Goal: Task Accomplishment & Management: Use online tool/utility

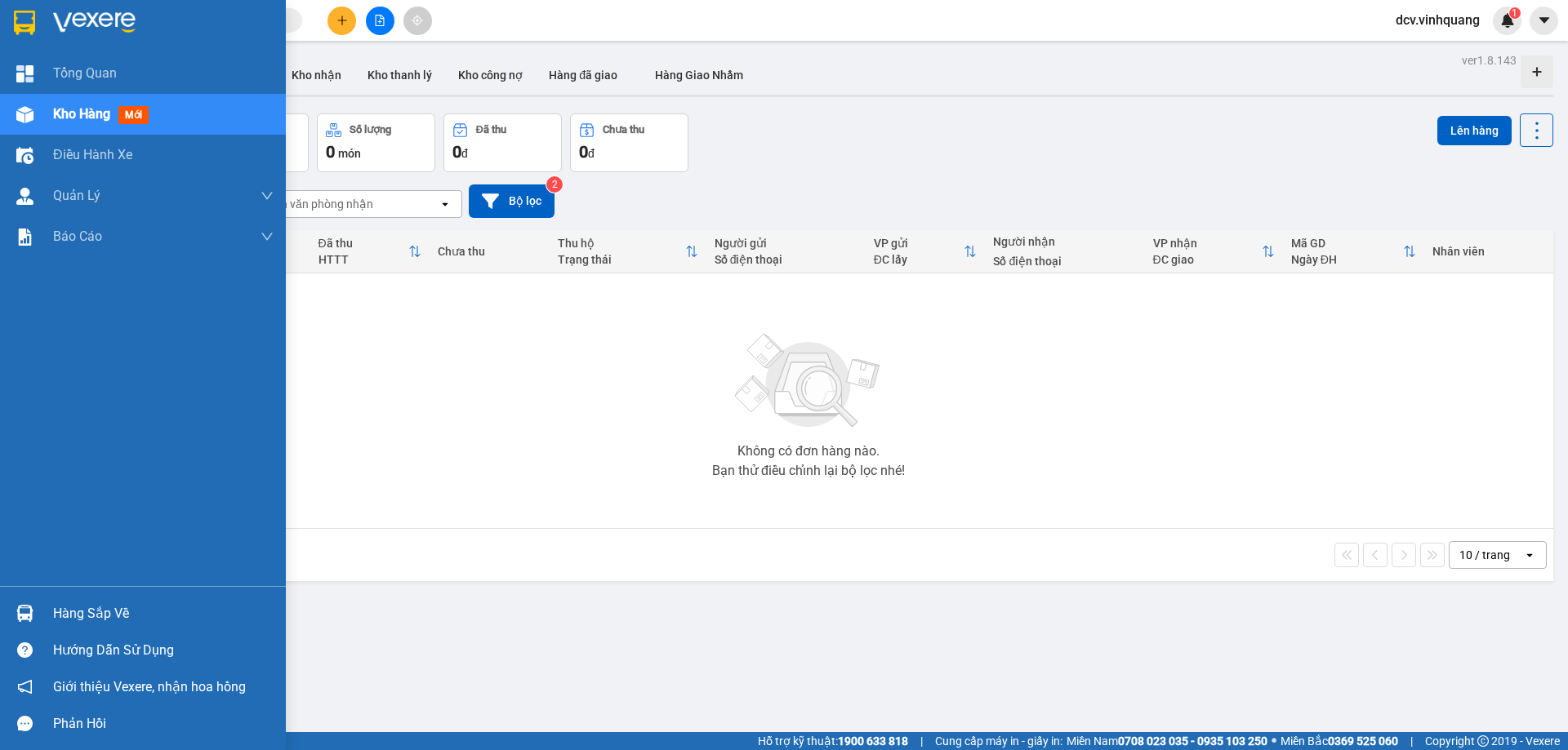
click at [17, 605] on img at bounding box center [25, 613] width 17 height 17
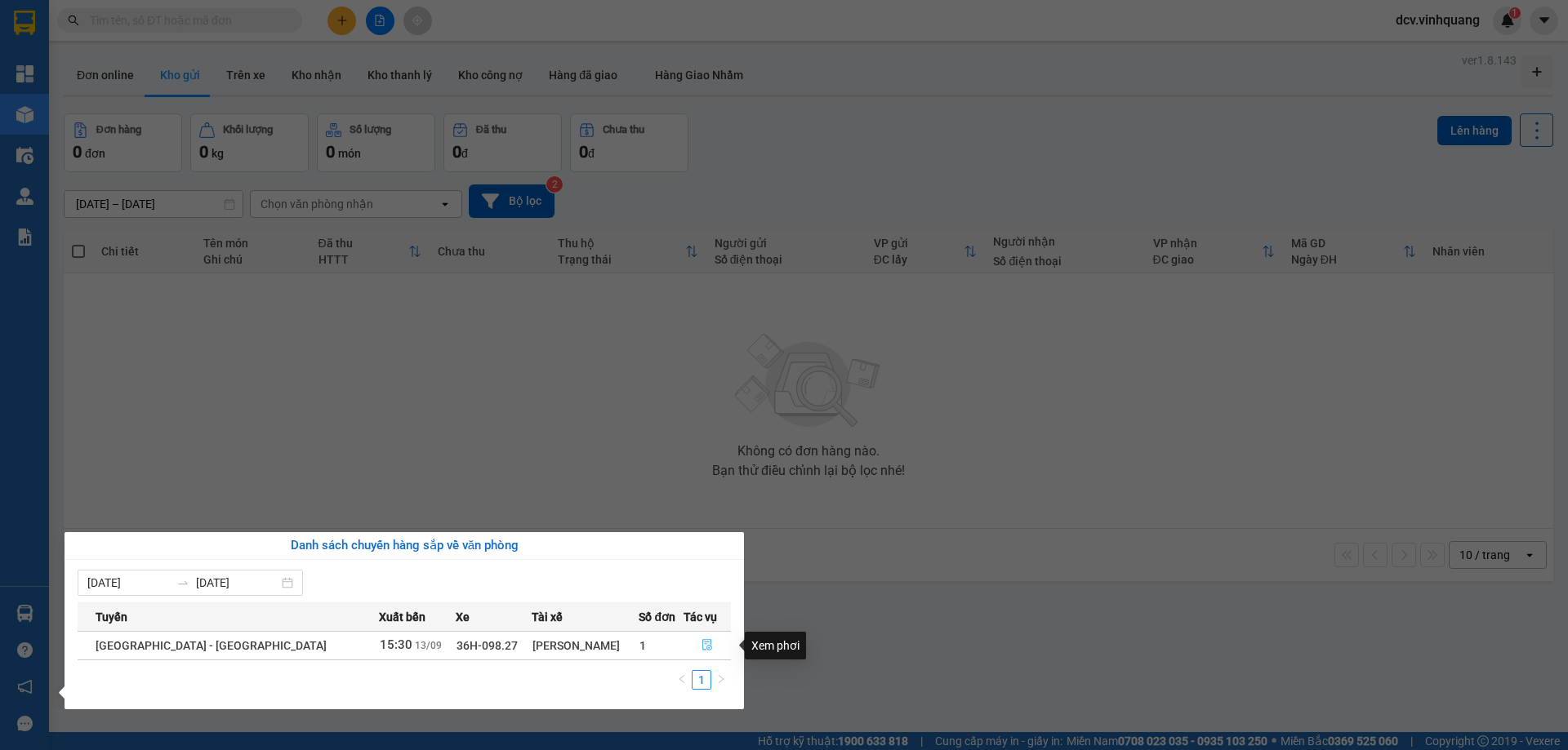
click at [697, 638] on button "button" at bounding box center [707, 646] width 46 height 26
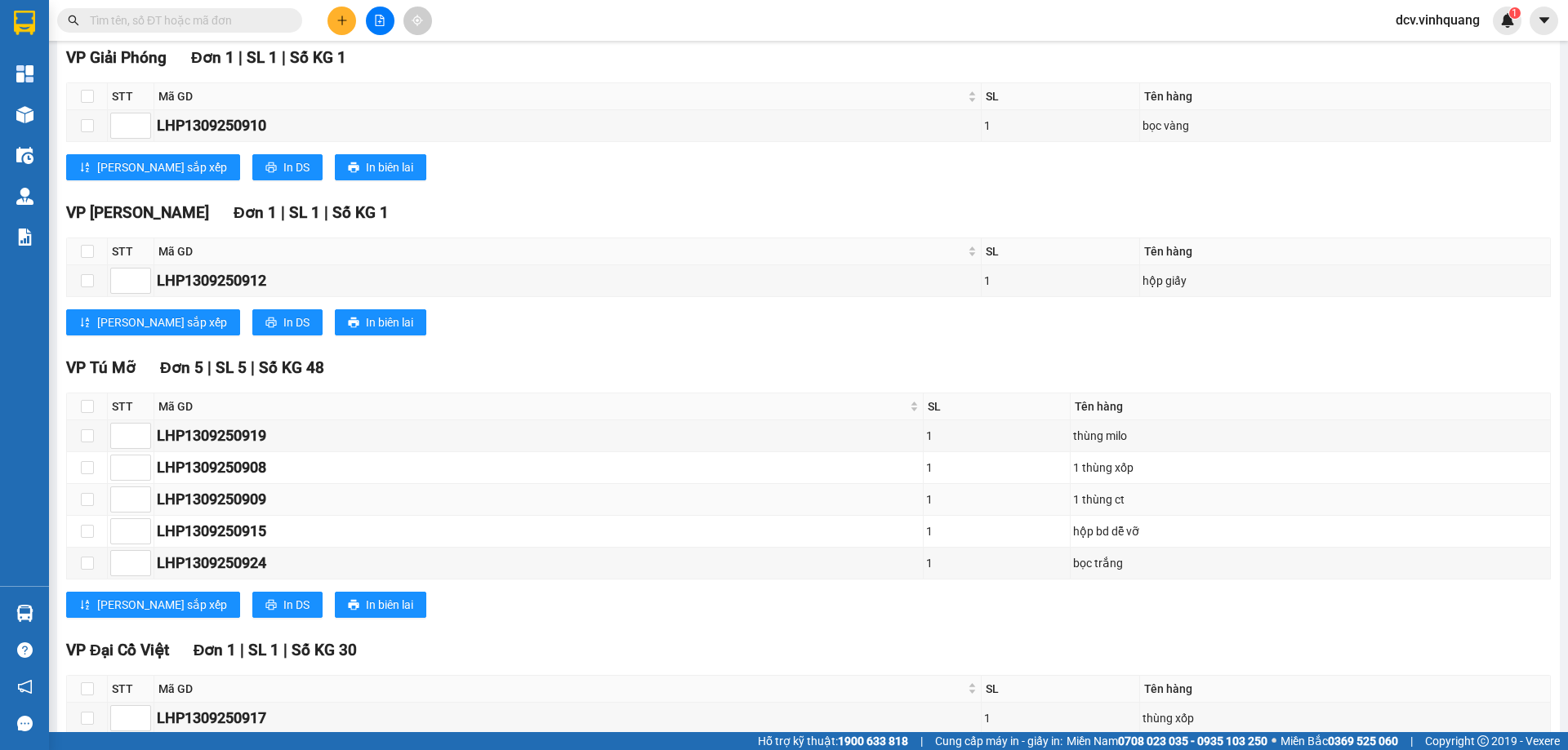
scroll to position [326, 0]
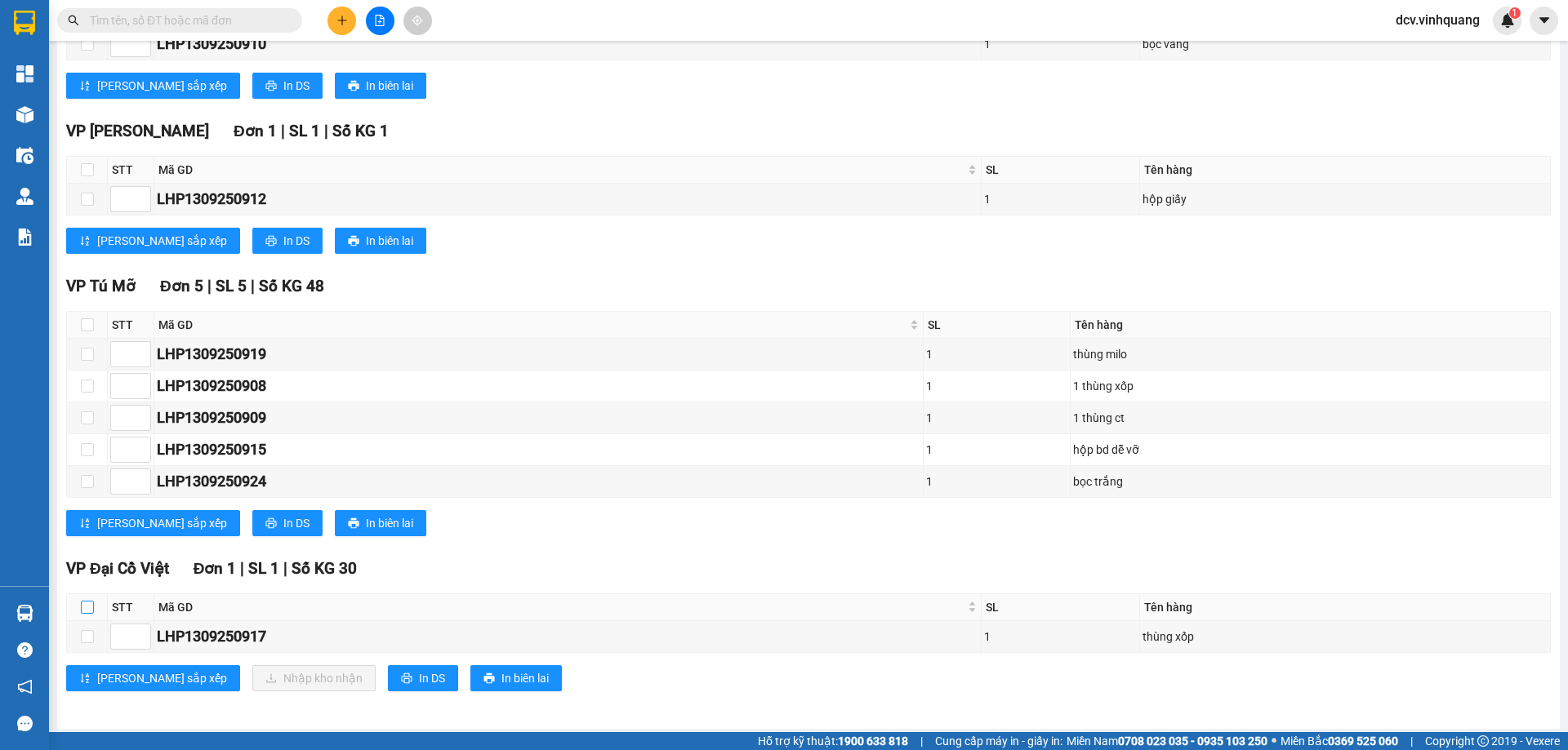
click at [93, 607] on input "checkbox" at bounding box center [87, 607] width 13 height 13
checkbox input "true"
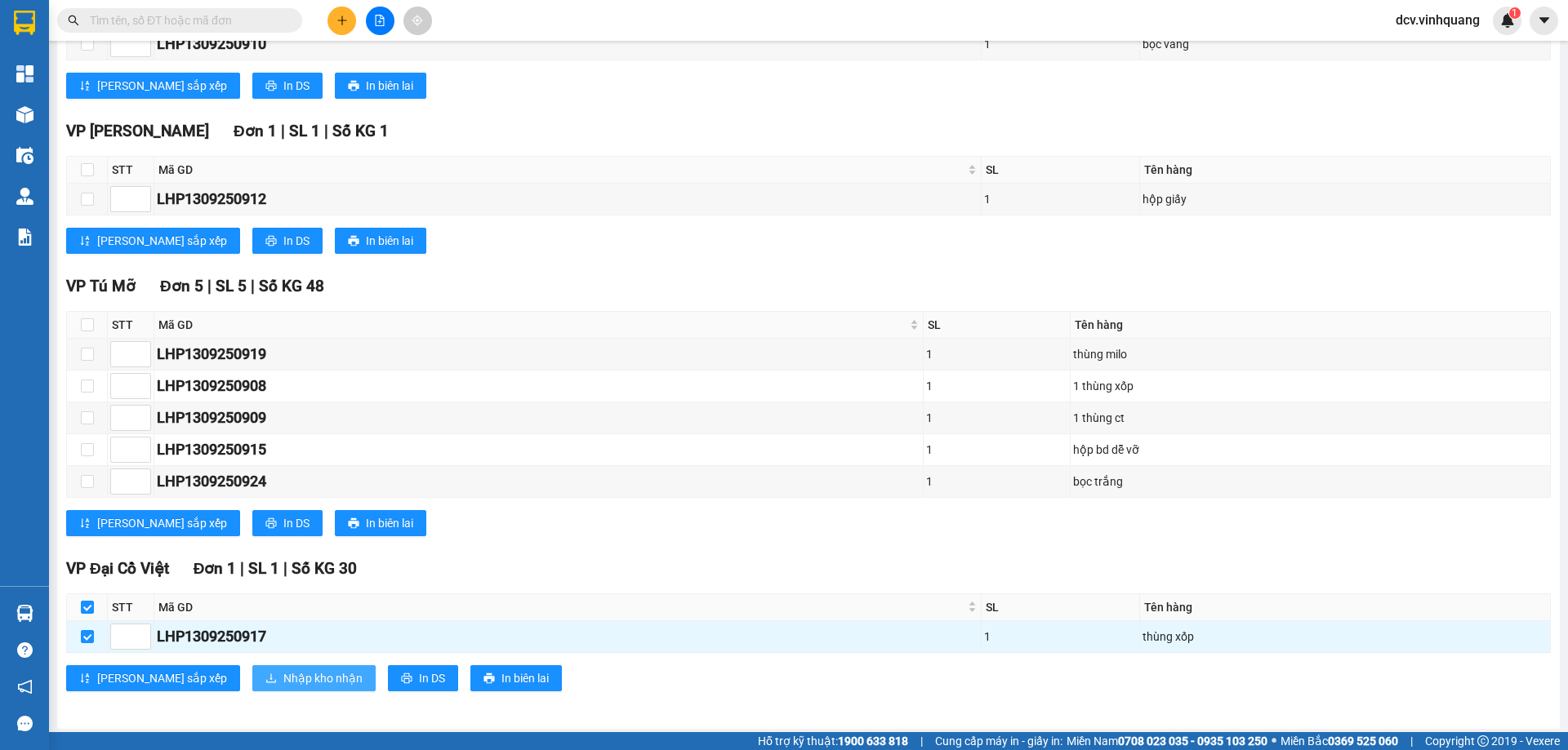
click at [283, 675] on span "Nhập kho nhận" at bounding box center [323, 679] width 79 height 18
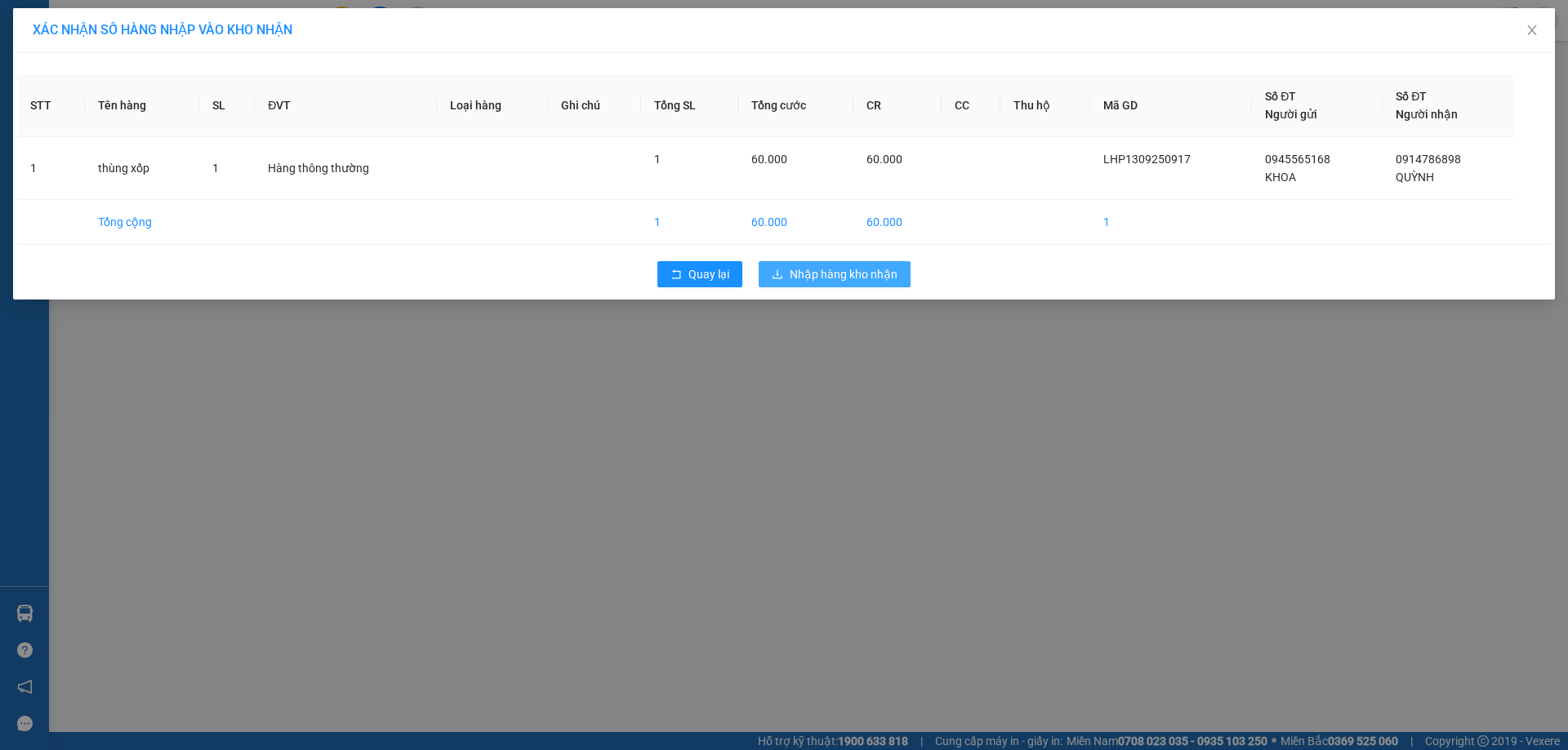
click at [853, 273] on span "Nhập hàng kho nhận" at bounding box center [844, 274] width 108 height 18
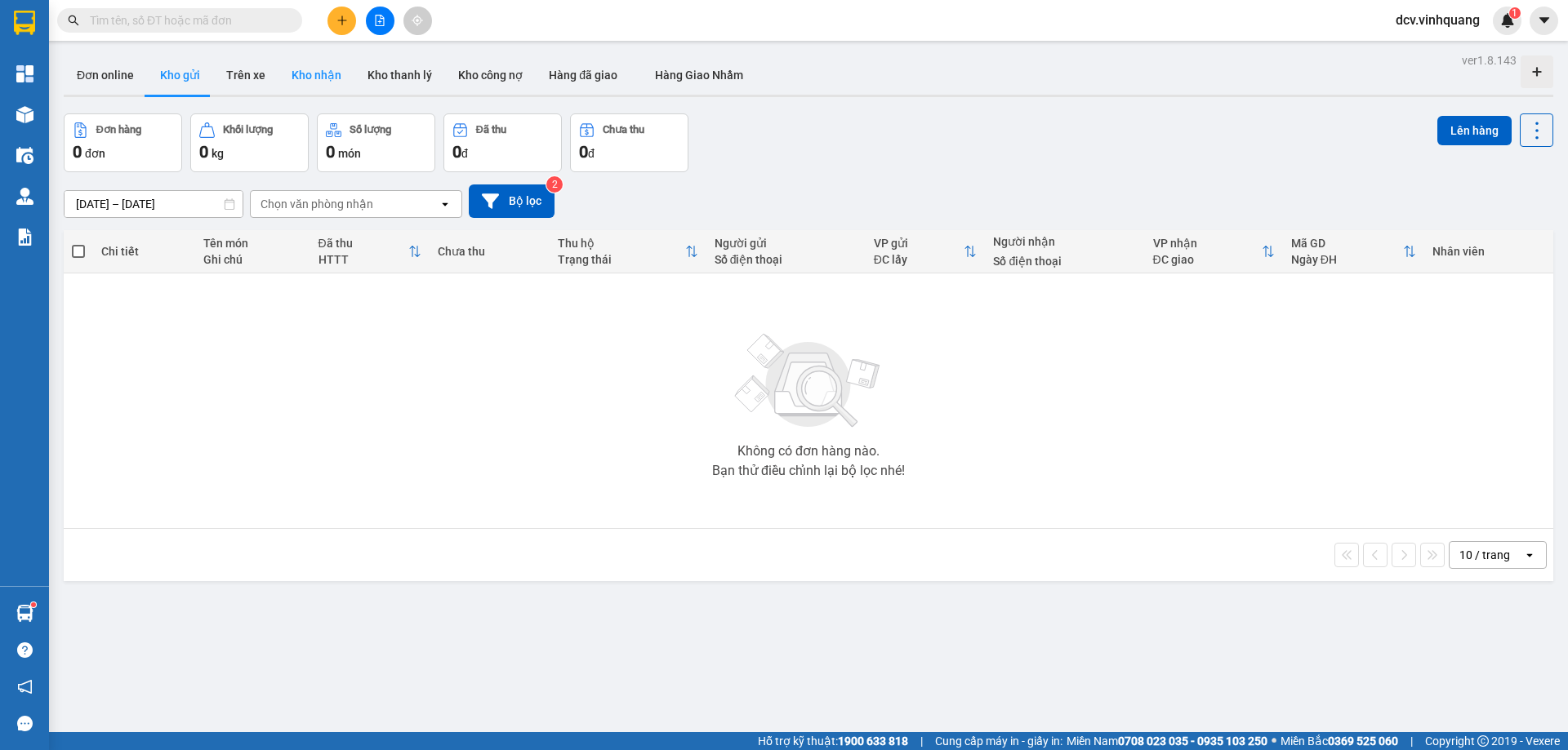
click at [311, 73] on button "Kho nhận" at bounding box center [317, 75] width 76 height 39
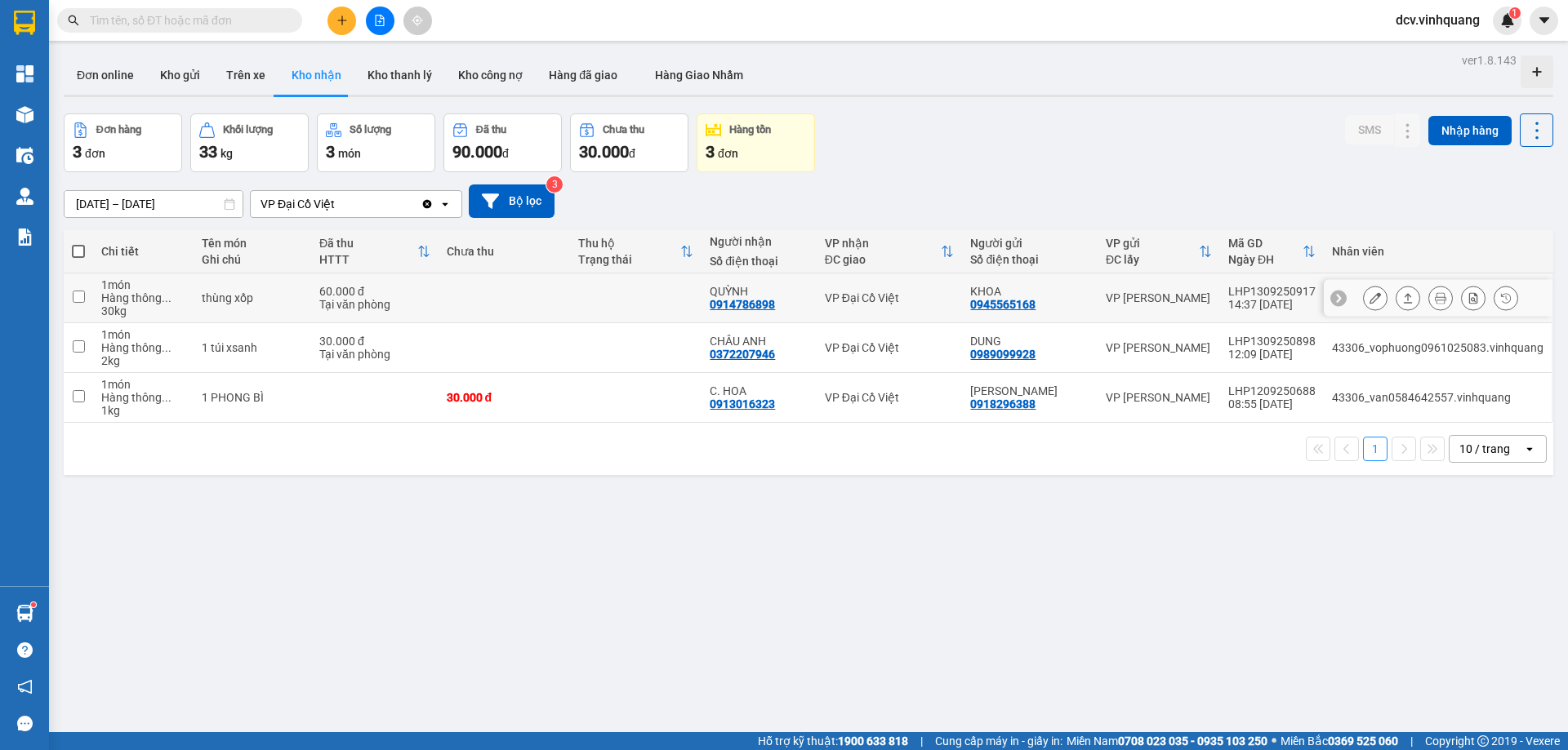
click at [79, 295] on input "checkbox" at bounding box center [79, 296] width 12 height 12
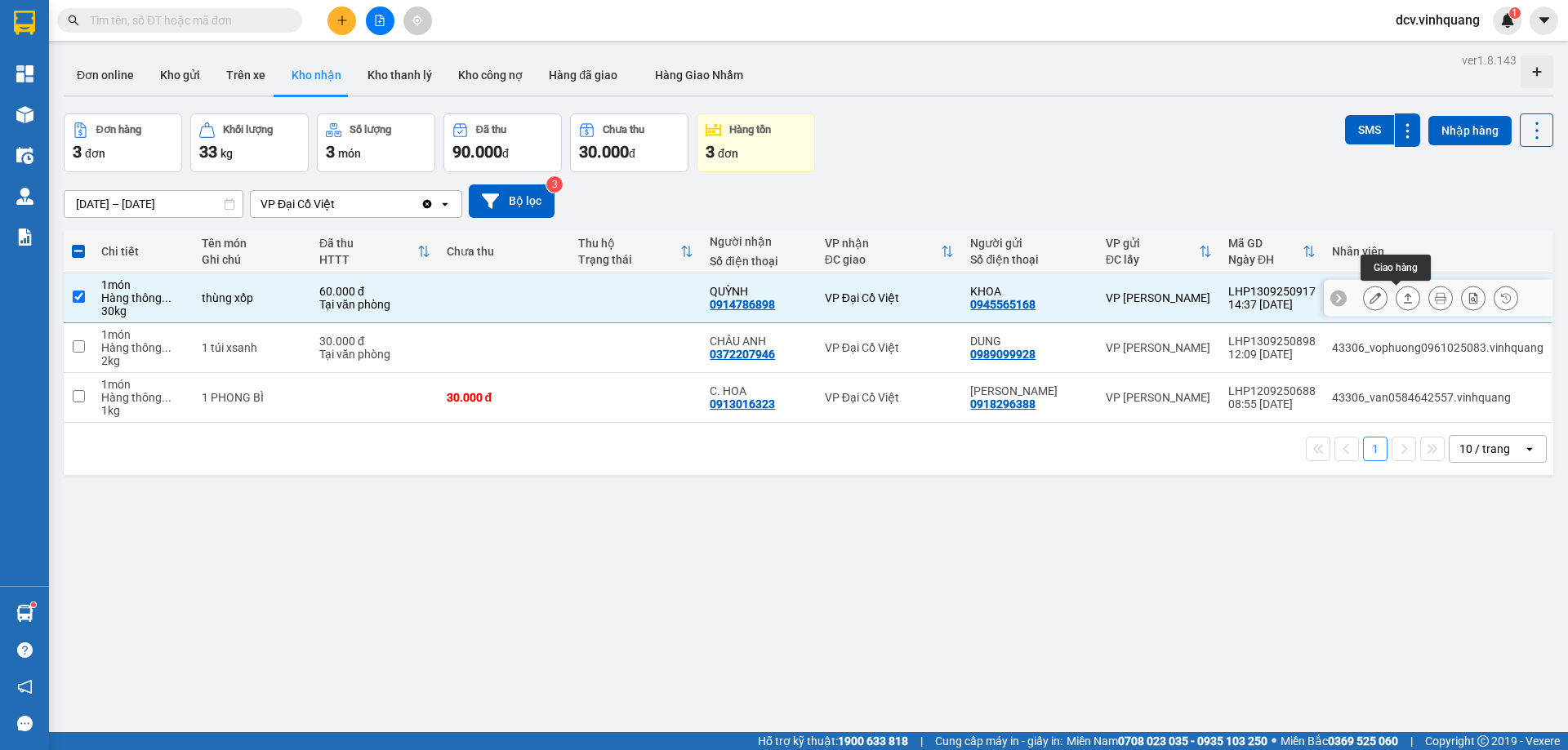
click at [1402, 297] on icon at bounding box center [1407, 297] width 11 height 11
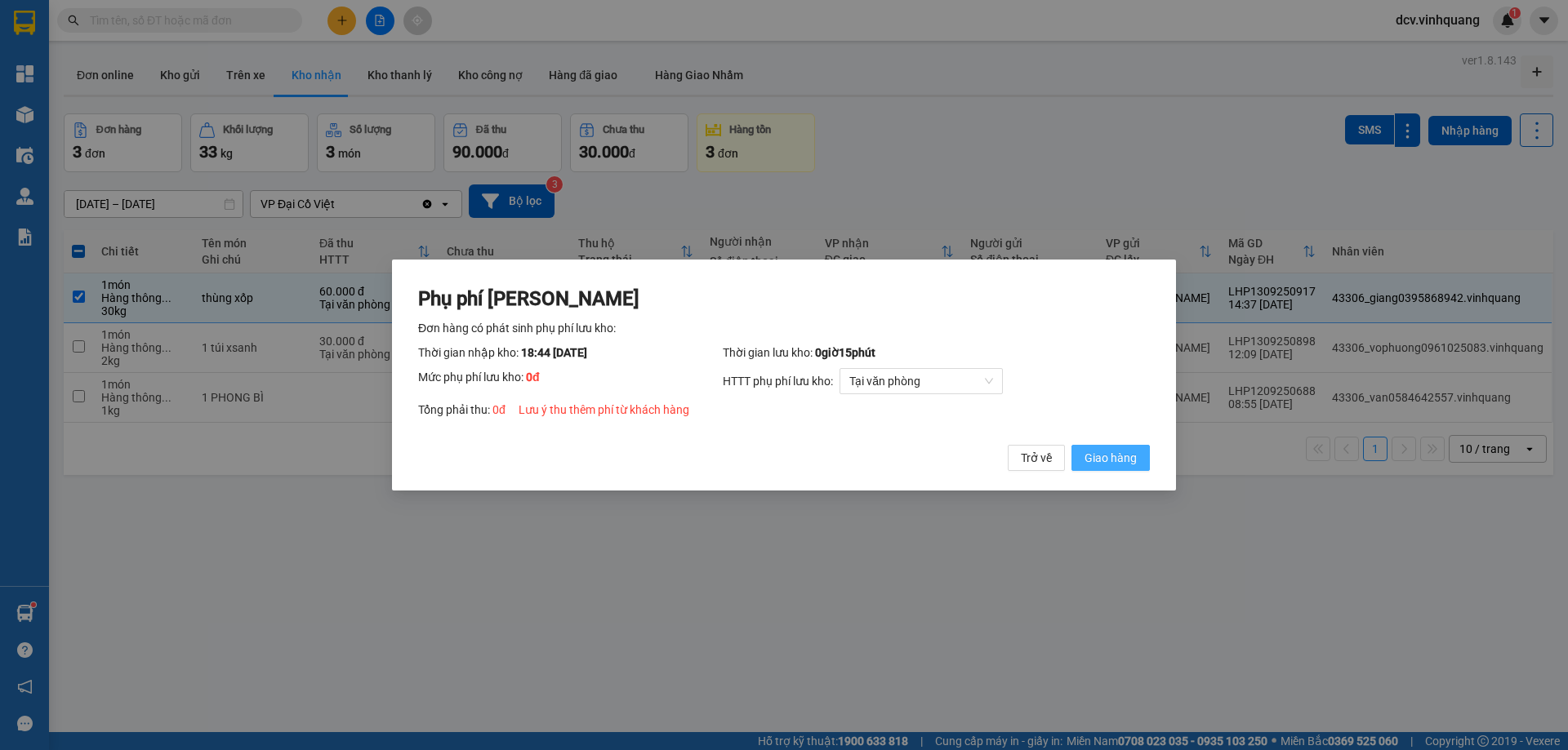
click at [1100, 457] on span "Giao hàng" at bounding box center [1110, 458] width 52 height 18
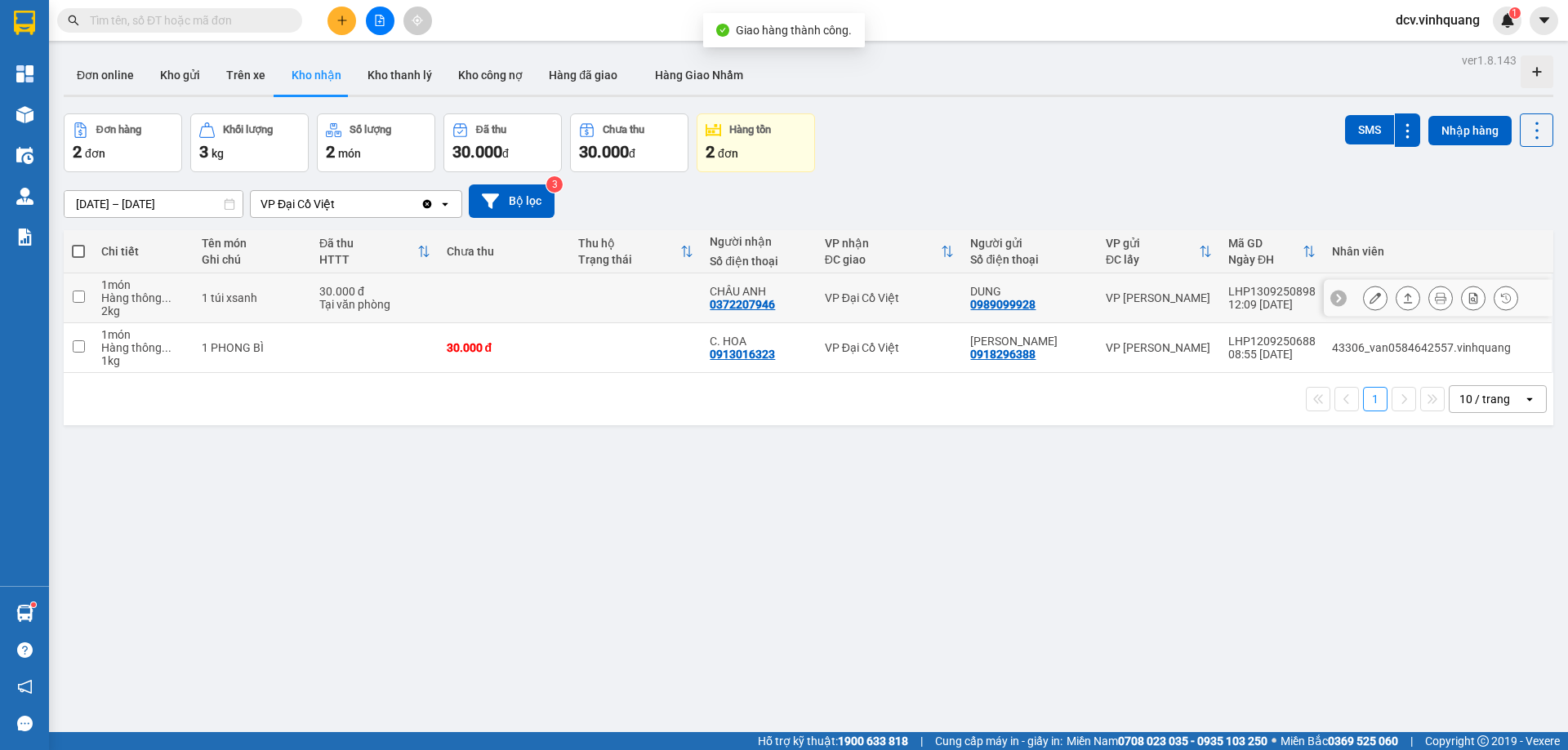
click at [80, 297] on input "checkbox" at bounding box center [79, 296] width 12 height 12
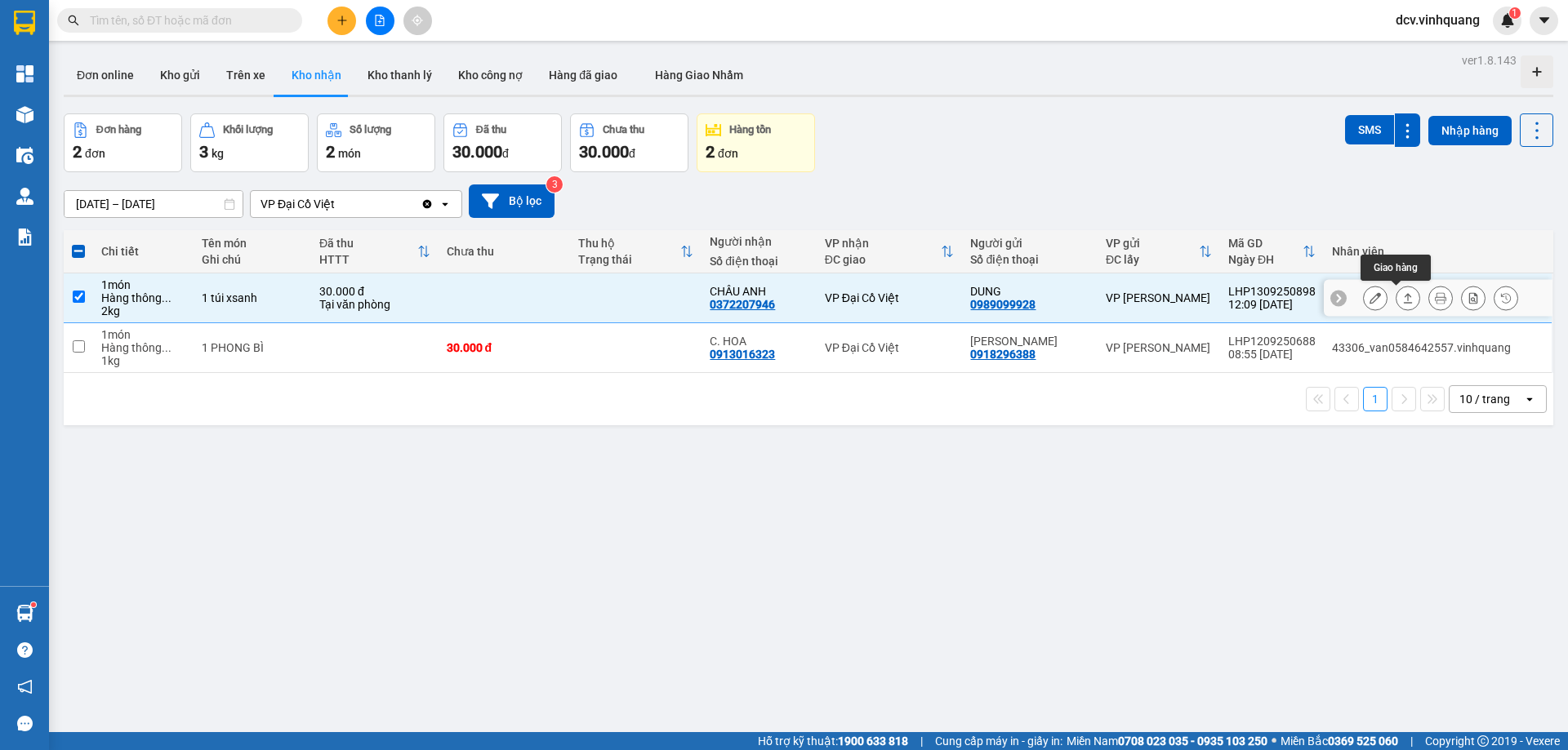
click at [1402, 304] on icon at bounding box center [1407, 297] width 11 height 11
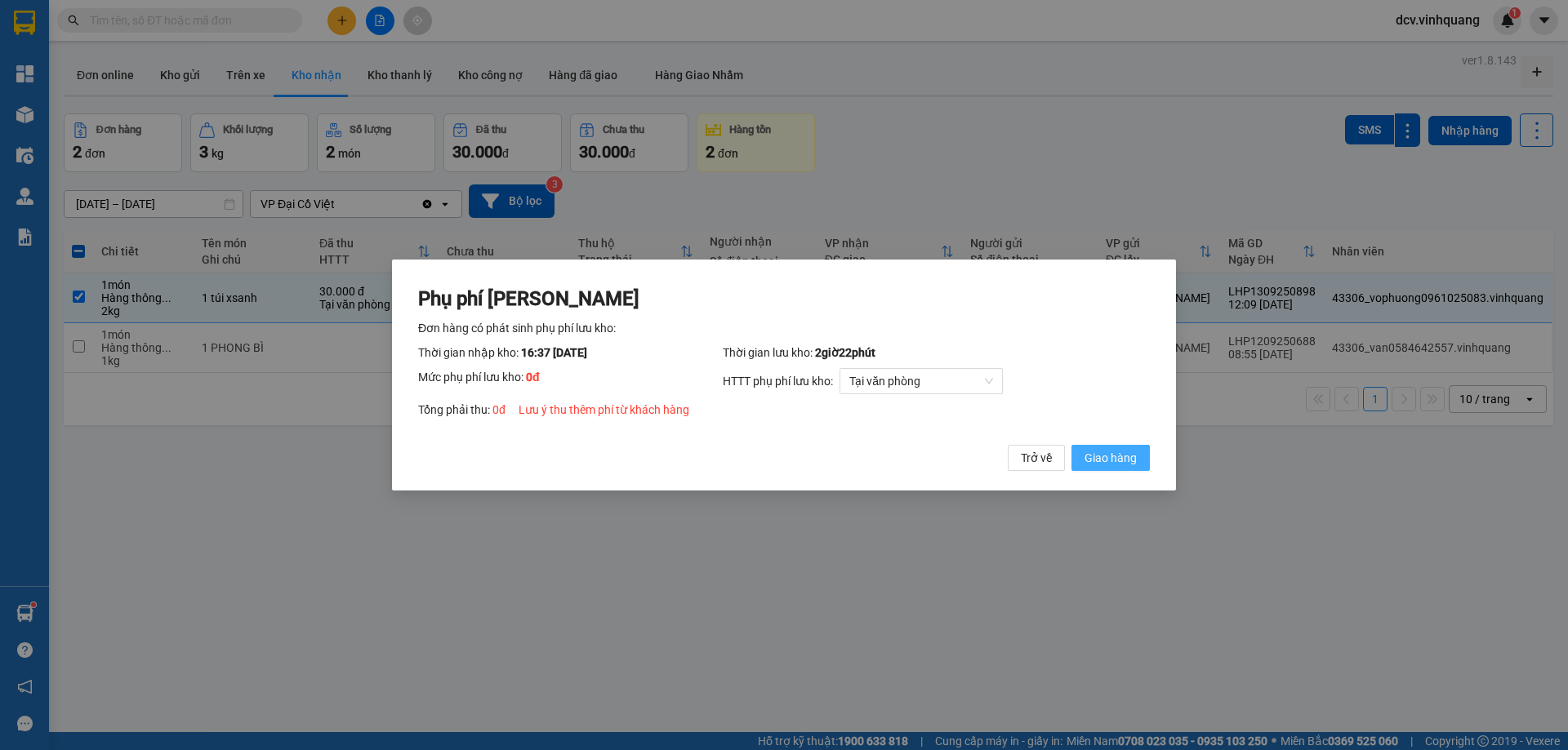
click at [1117, 455] on span "Giao hàng" at bounding box center [1110, 458] width 52 height 18
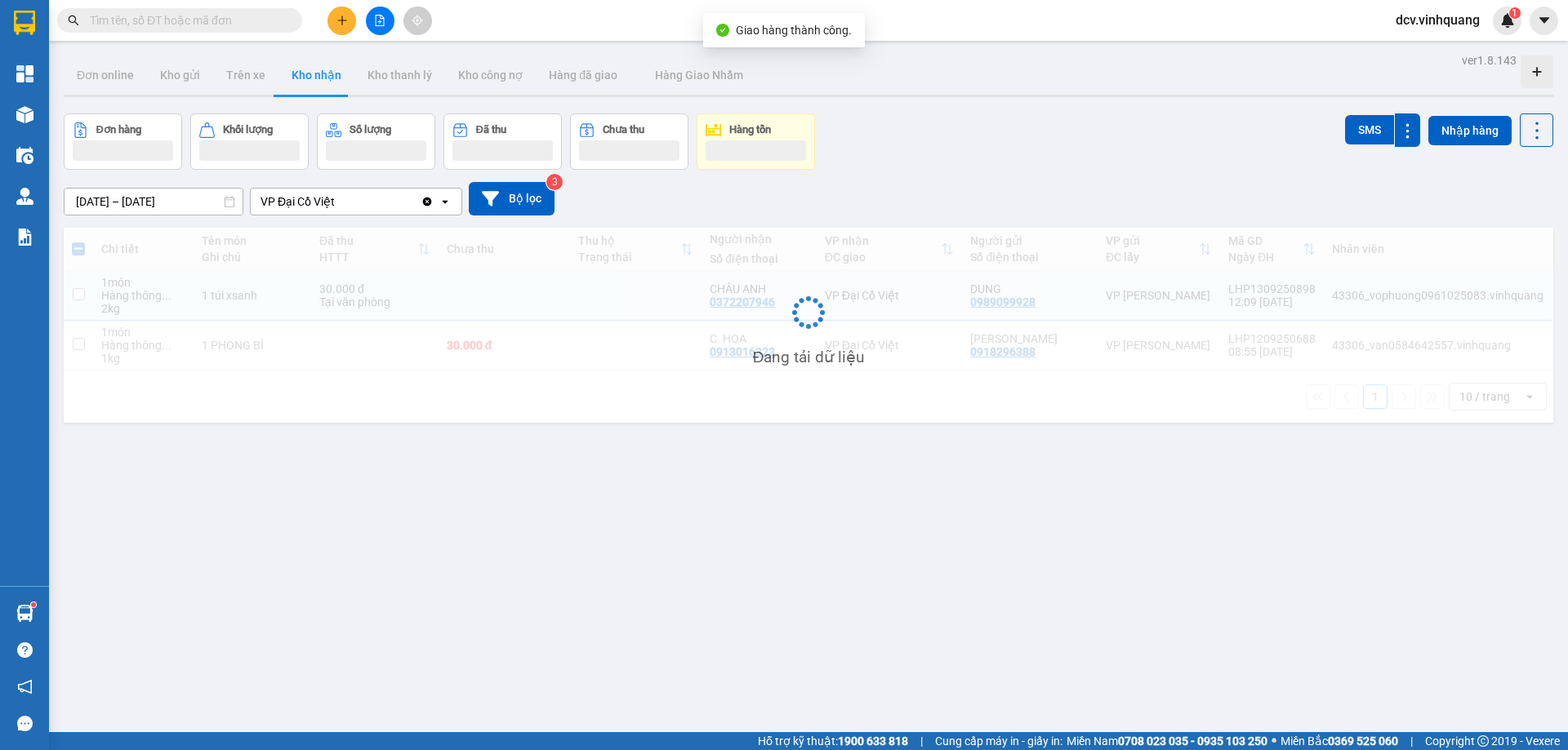
checkbox input "false"
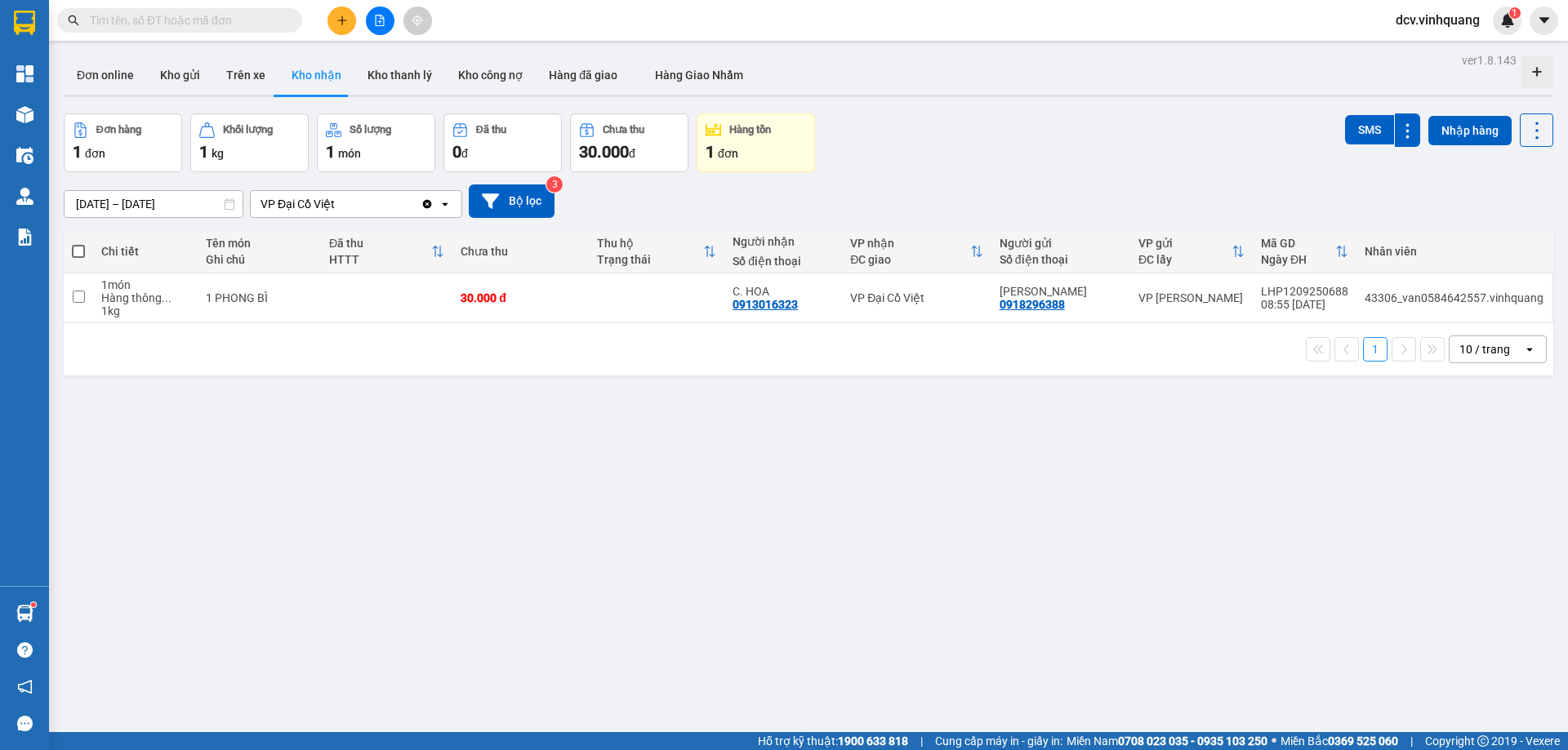
click at [378, 544] on div "ver 1.8.143 Đơn online Kho gửi Trên xe Kho nhận Kho thanh lý Kho công nợ Hàng đ…" at bounding box center [808, 424] width 1503 height 750
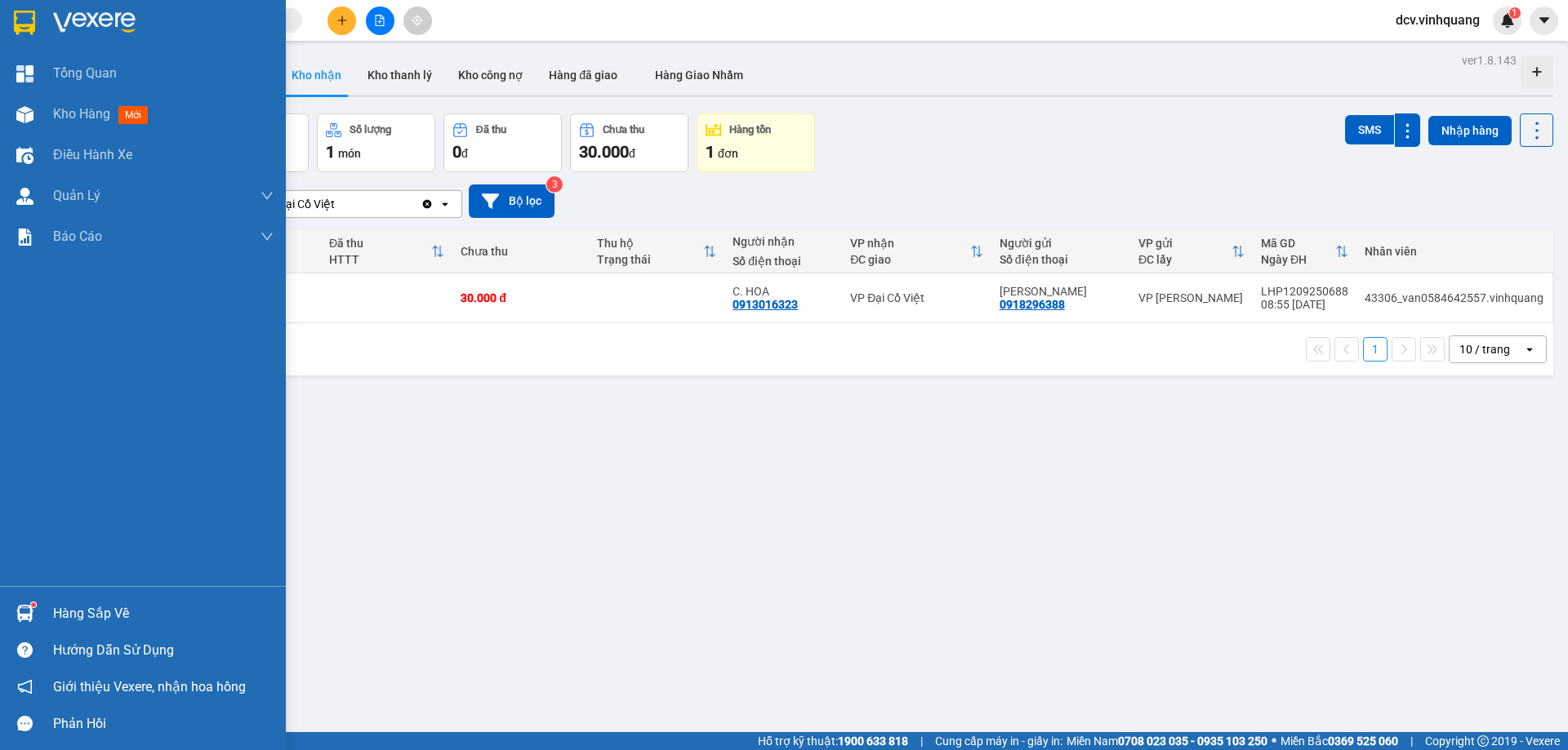
click at [43, 615] on div "Hàng sắp về" at bounding box center [143, 614] width 286 height 37
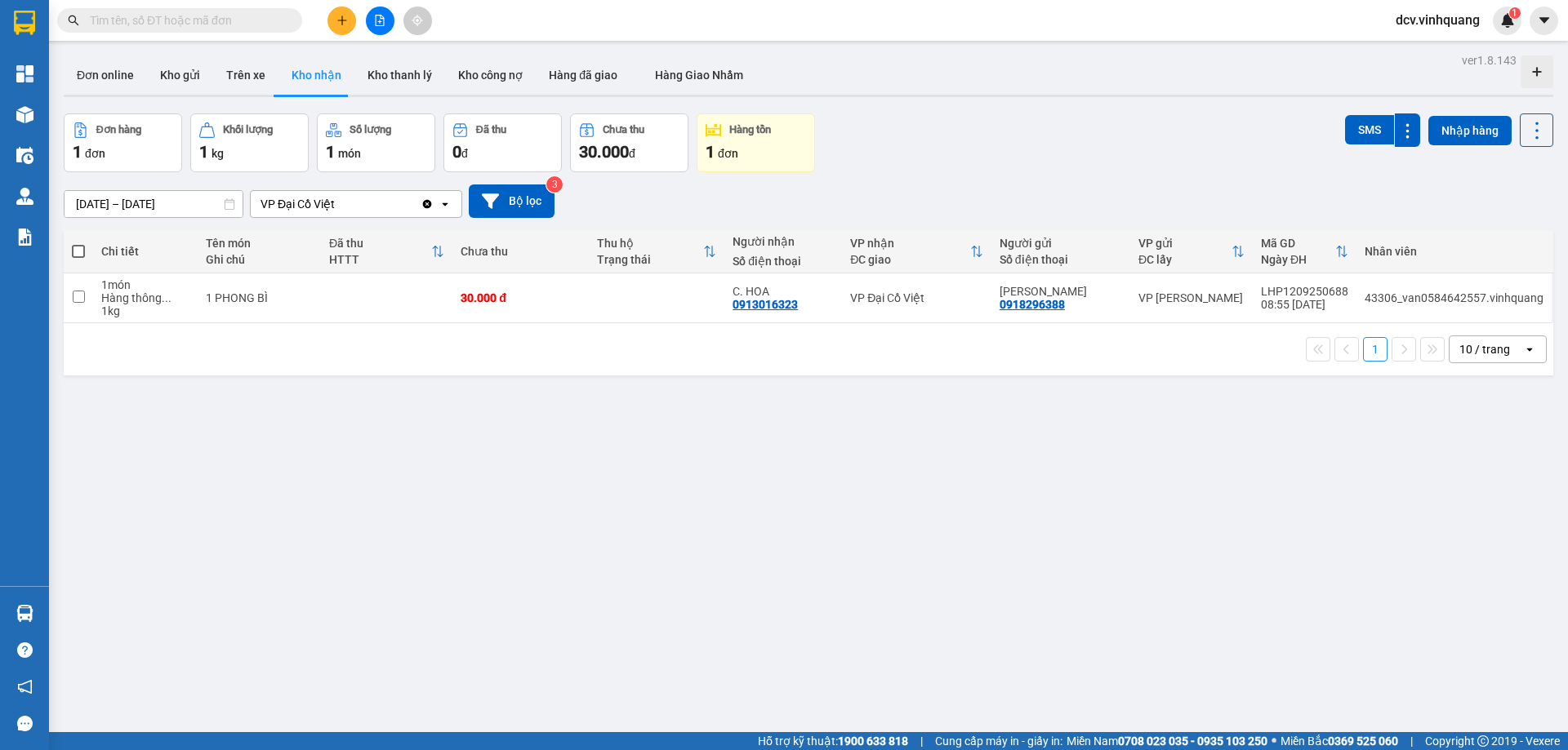
click at [1068, 514] on section "Kết quả tìm kiếm ( 0 ) Bộ lọc No Data dcv.vinhquang 1 Tổng Quan Kho hàng mới Đi…" at bounding box center [784, 375] width 1568 height 750
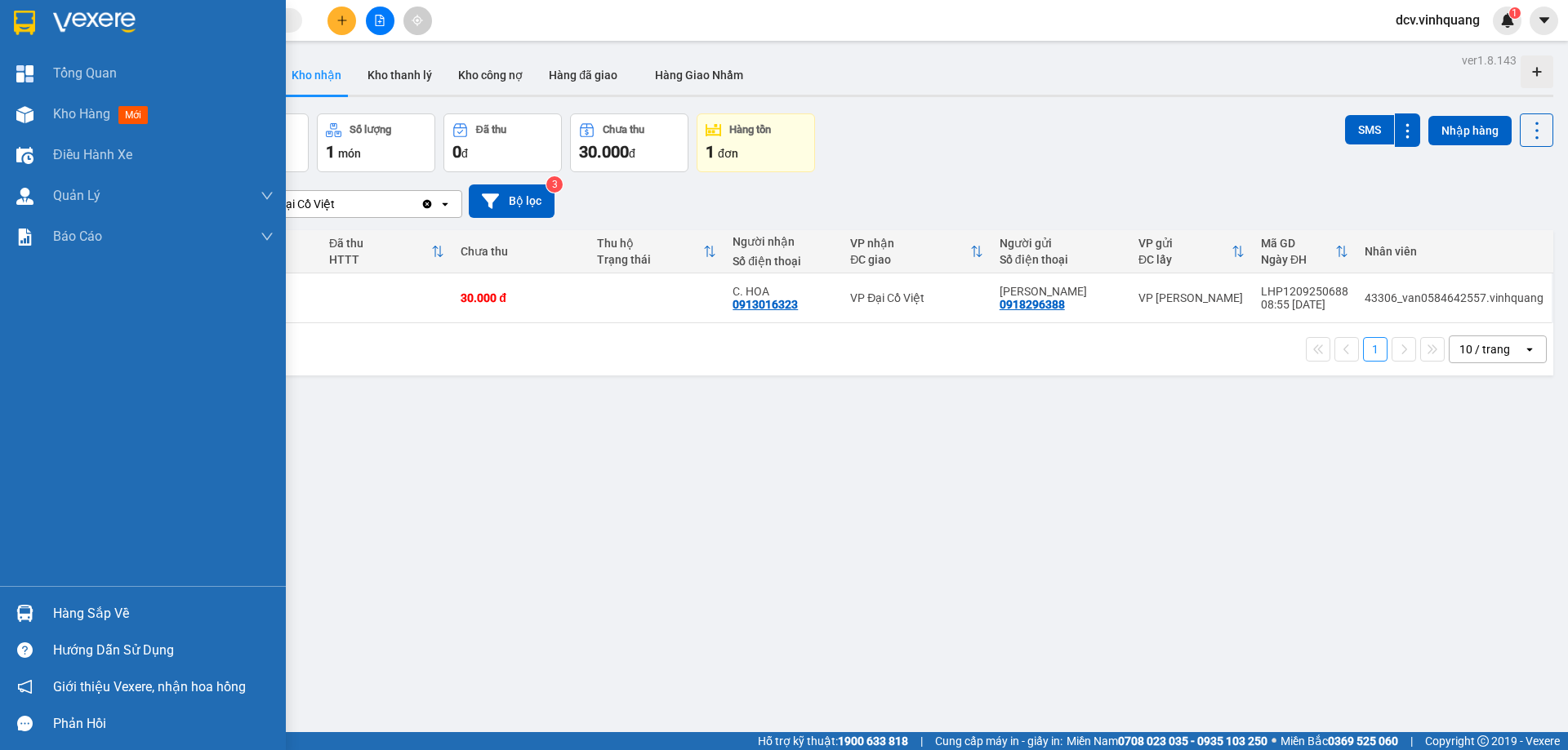
click at [25, 614] on img at bounding box center [25, 613] width 17 height 17
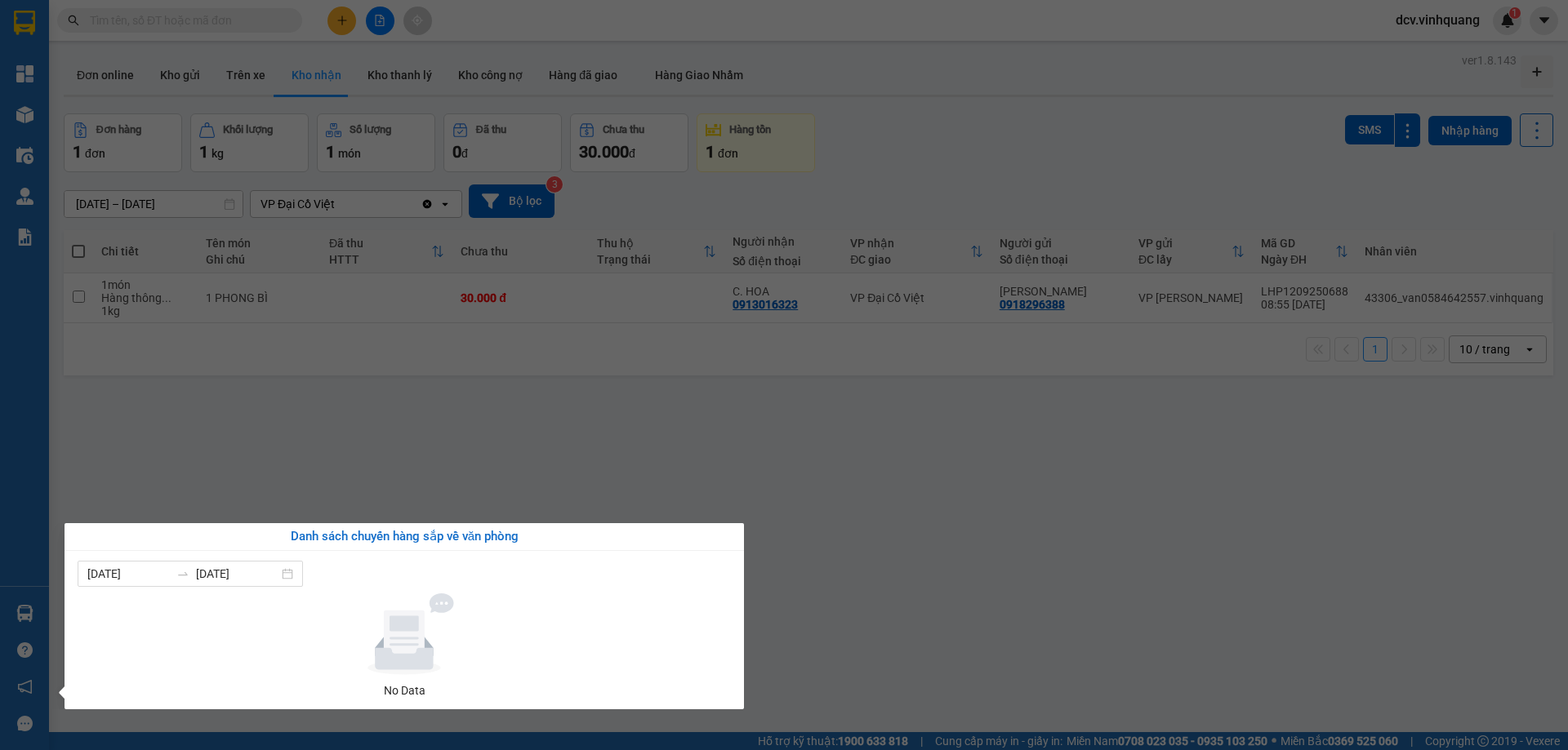
click at [1027, 469] on section "Kết quả tìm kiếm ( 0 ) Bộ lọc No Data dcv.vinhquang 1 Tổng Quan Kho hàng mới Đi…" at bounding box center [784, 375] width 1568 height 750
